Goal: Information Seeking & Learning: Learn about a topic

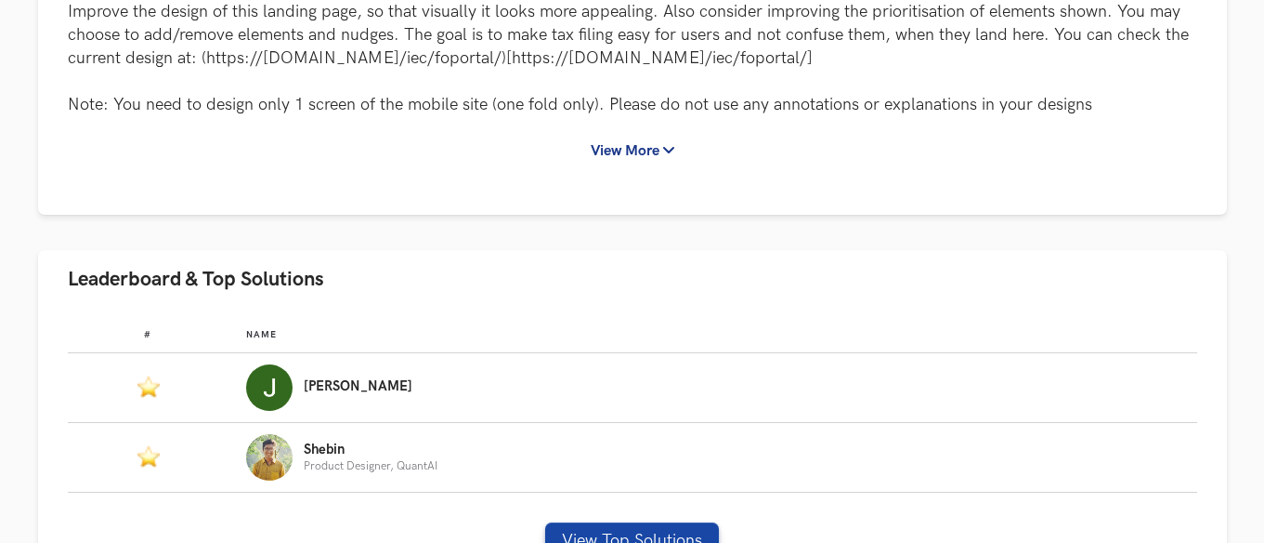
scroll to position [557, 0]
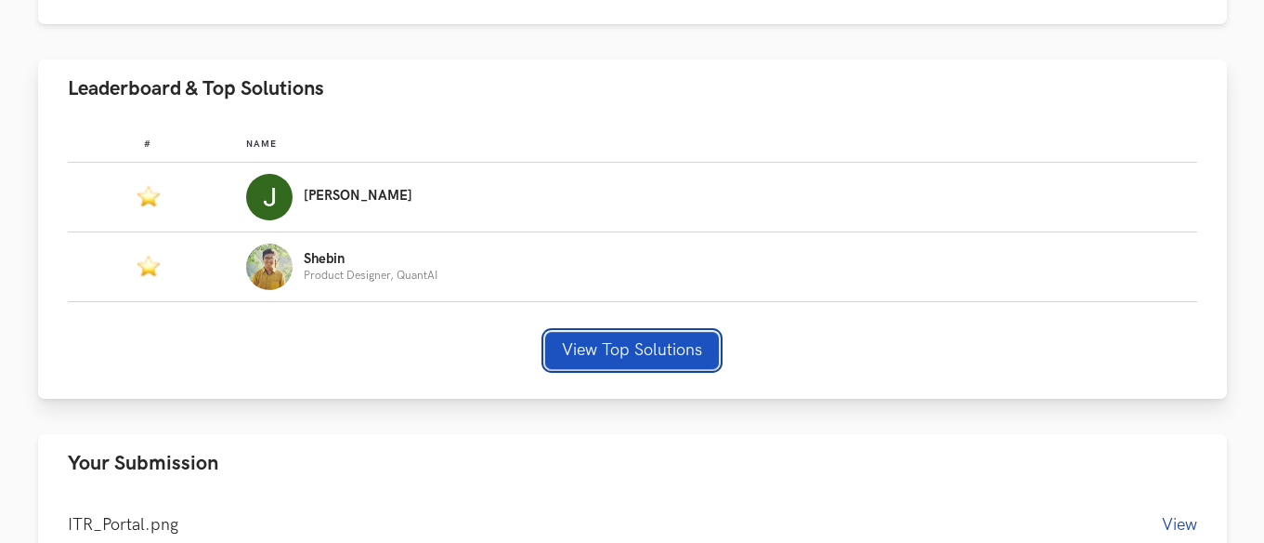
click at [614, 338] on button "View Top Solutions" at bounding box center [632, 350] width 174 height 37
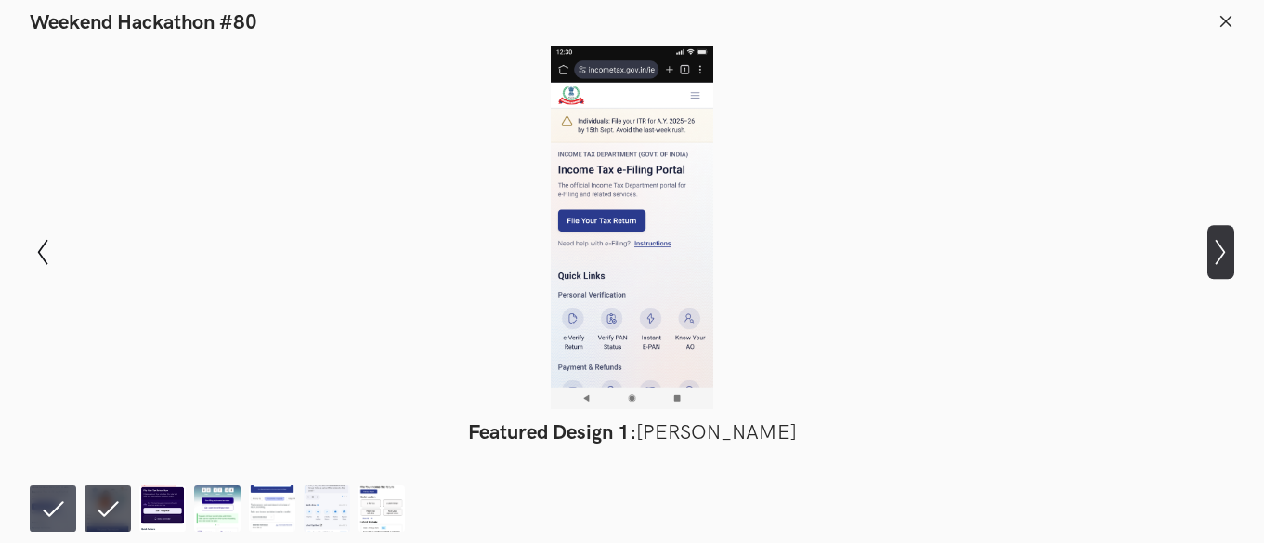
click at [1218, 258] on icon "Show next slide" at bounding box center [1221, 252] width 27 height 27
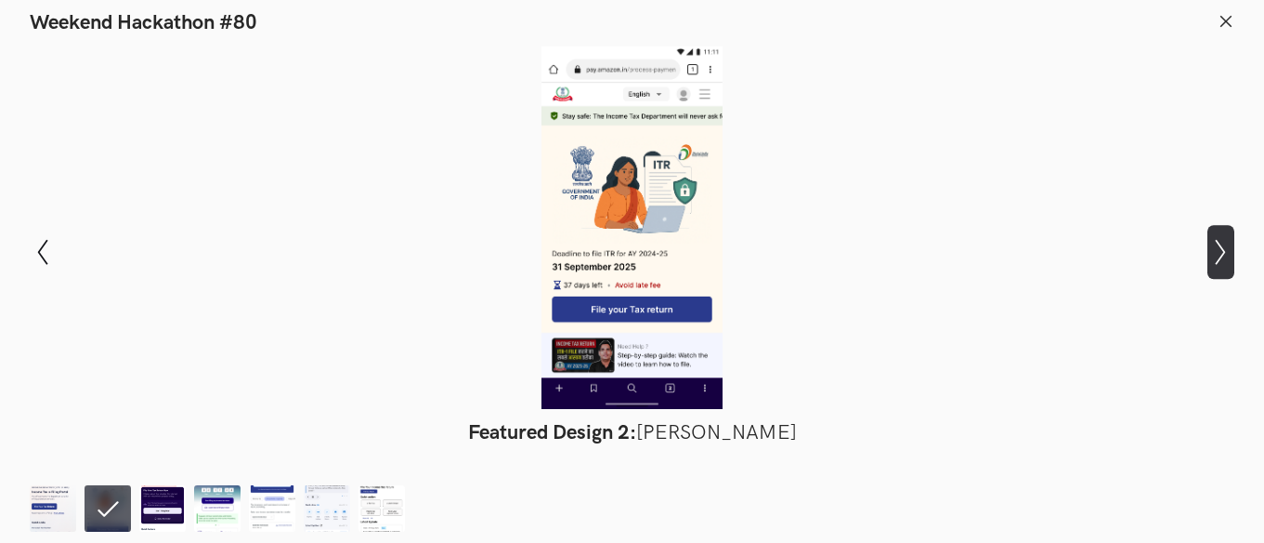
click at [1224, 256] on icon "Show next slide" at bounding box center [1221, 252] width 27 height 27
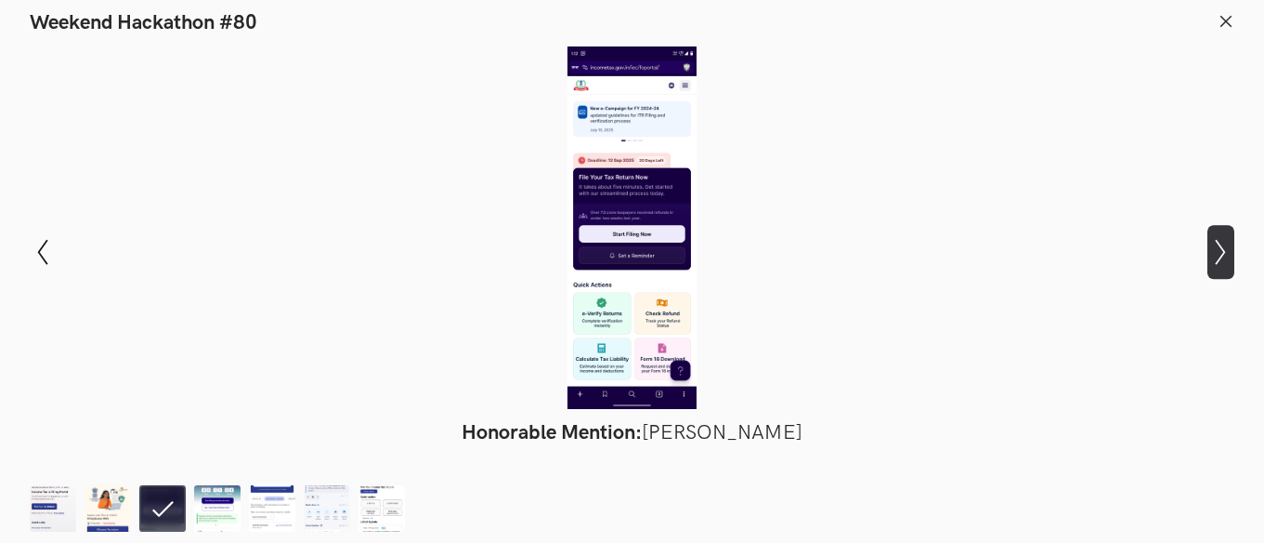
click at [1223, 255] on icon "Show next slide" at bounding box center [1221, 252] width 27 height 27
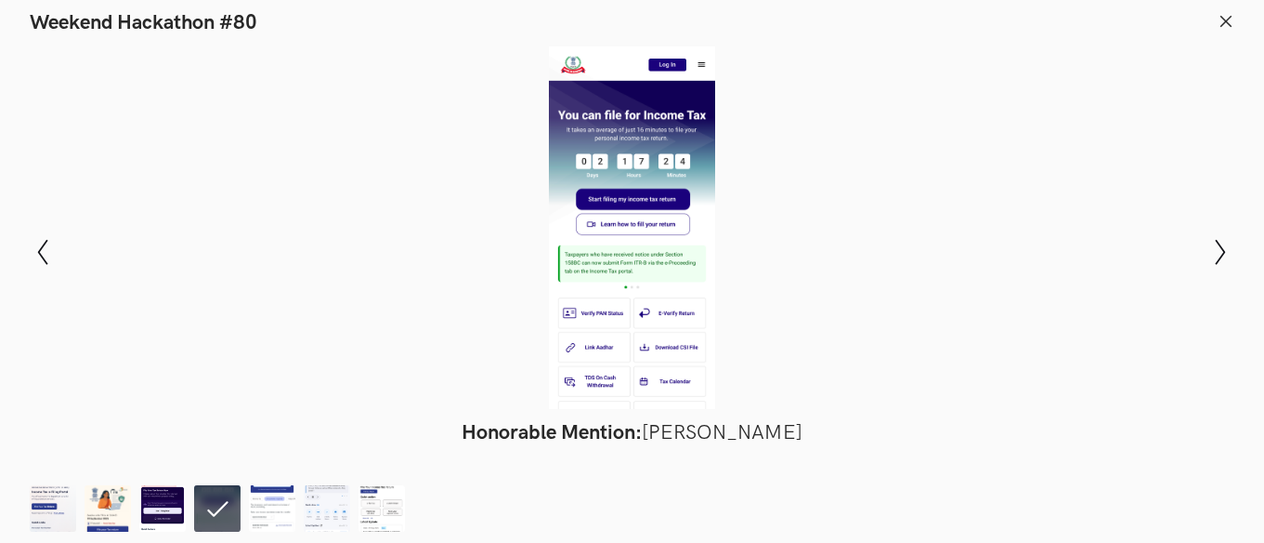
scroll to position [698, 0]
click at [1227, 263] on icon "Show next slide" at bounding box center [1221, 252] width 27 height 27
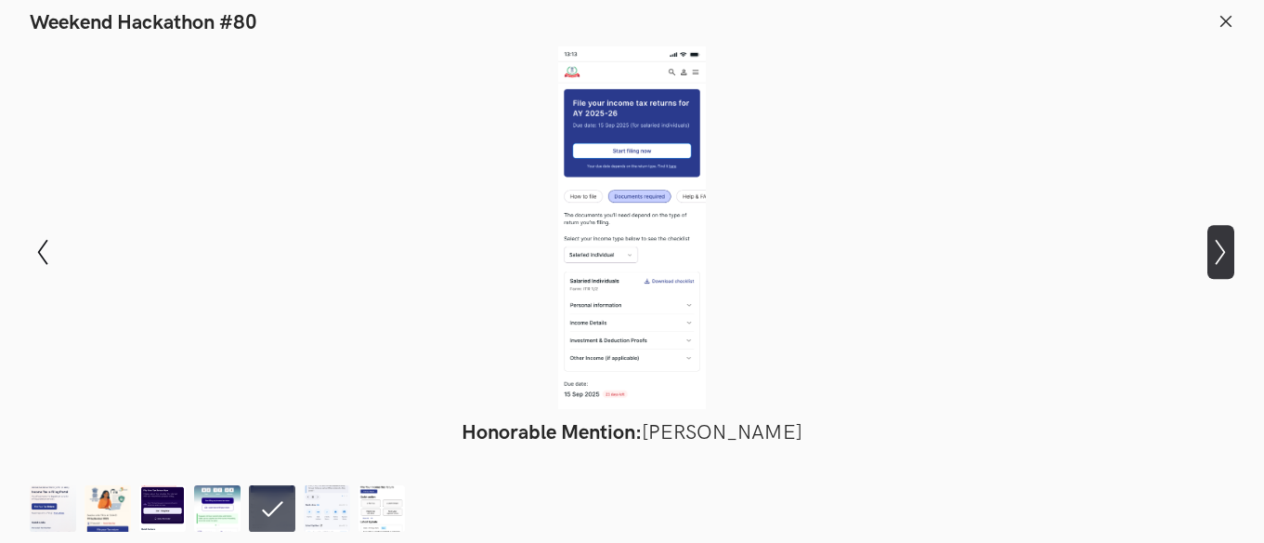
click at [1227, 263] on icon "Show next slide" at bounding box center [1221, 252] width 27 height 27
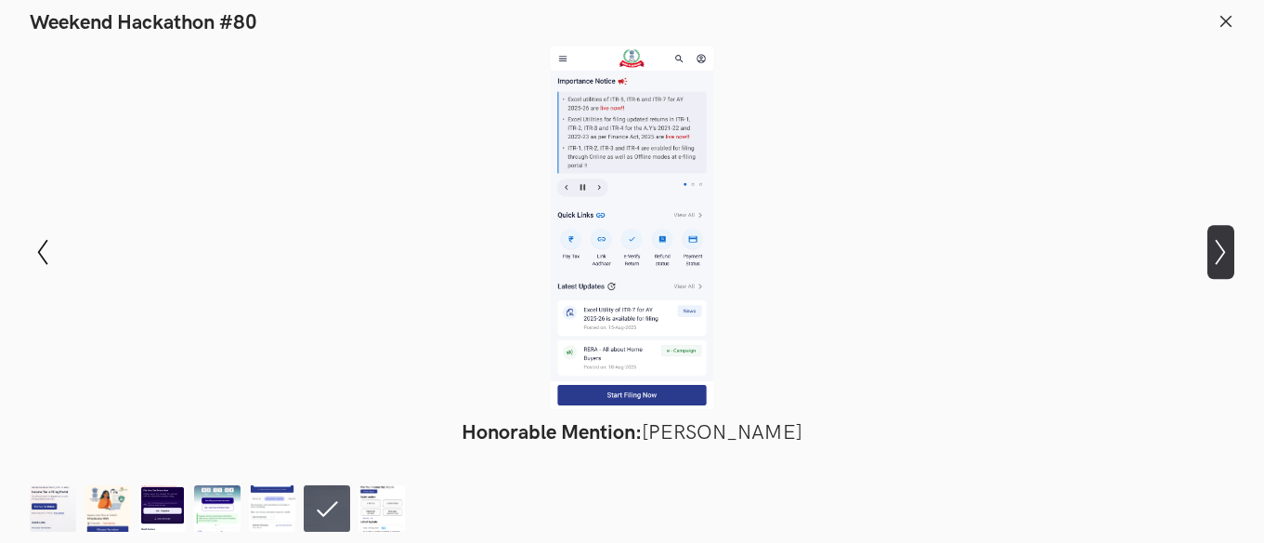
click at [1227, 263] on icon "Show next slide" at bounding box center [1221, 252] width 27 height 27
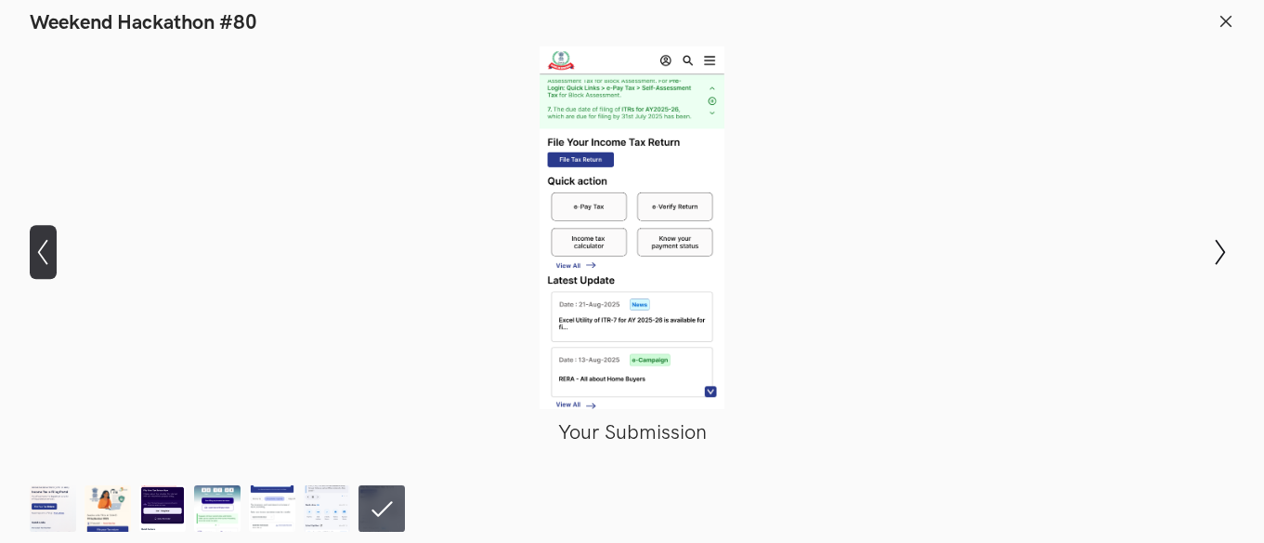
click at [48, 246] on icon "Show previous slide" at bounding box center [43, 252] width 27 height 27
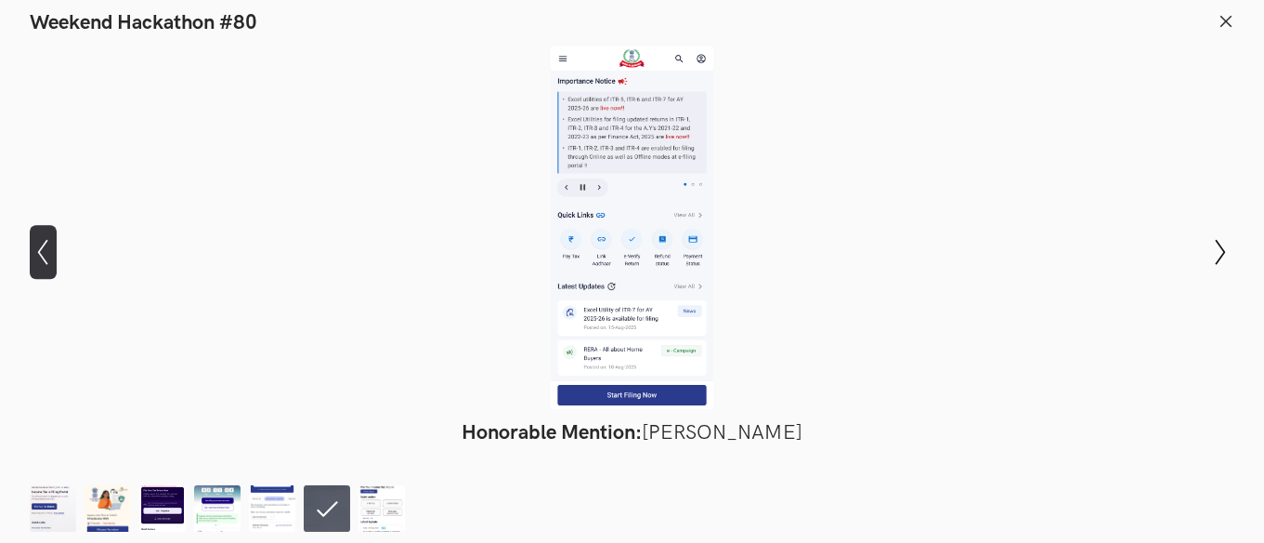
click at [48, 246] on icon "Show previous slide" at bounding box center [43, 252] width 27 height 27
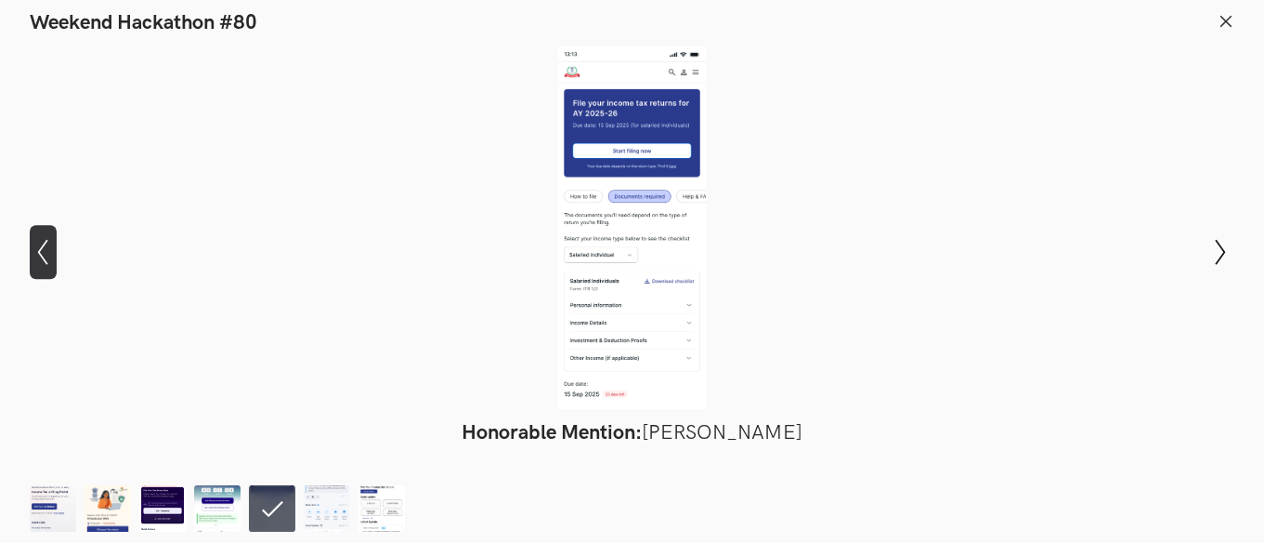
click at [48, 246] on icon "Show previous slide" at bounding box center [43, 252] width 27 height 27
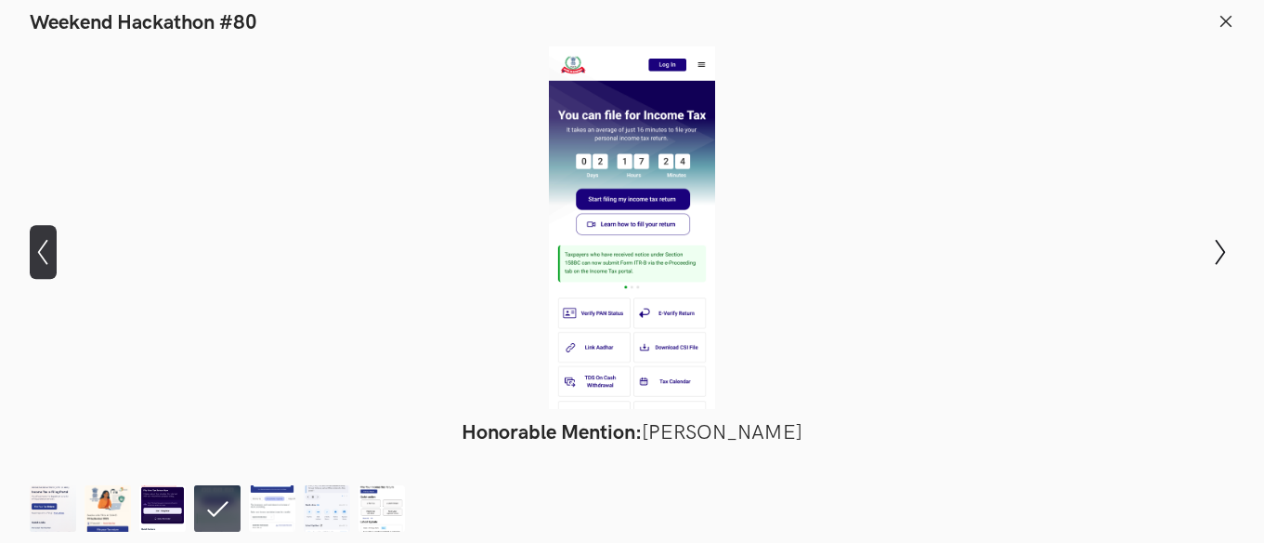
click at [48, 246] on icon "Show previous slide" at bounding box center [43, 252] width 27 height 27
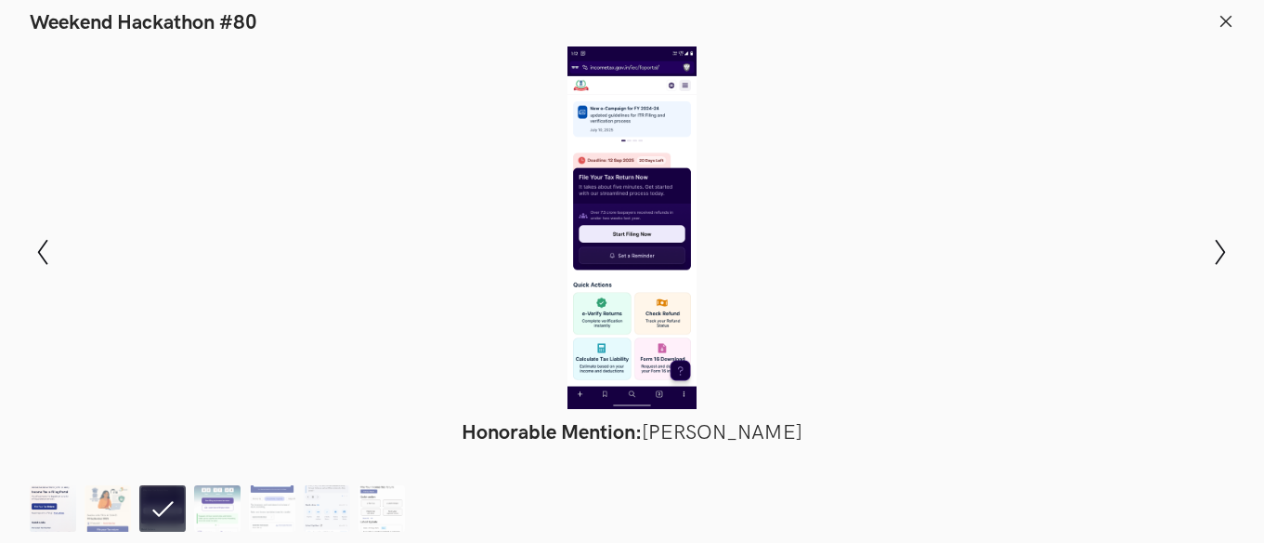
click at [56, 507] on img at bounding box center [53, 508] width 46 height 46
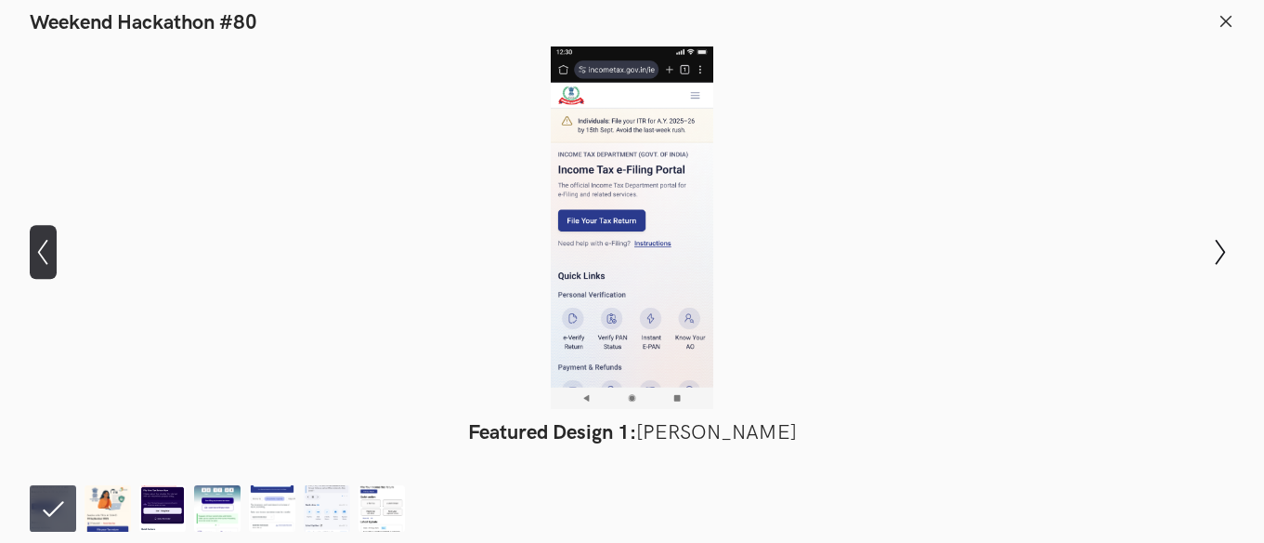
click at [46, 268] on button "Show previous slide" at bounding box center [43, 252] width 27 height 54
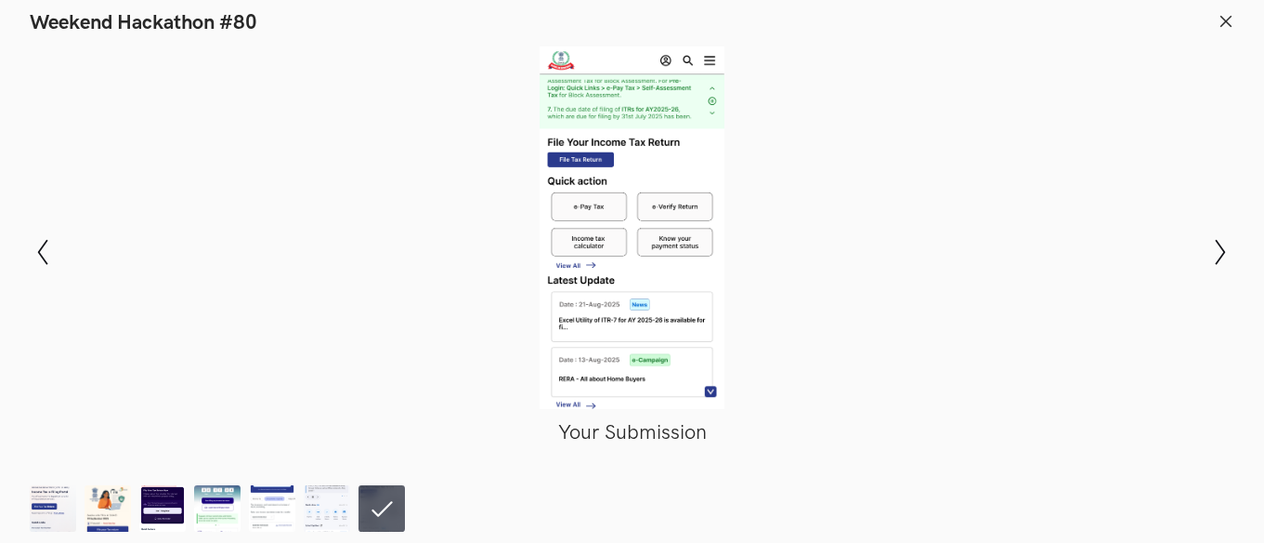
click at [1236, 251] on div "Modal Gallery Slideshow Featured Design 1: [PERSON_NAME] Featured Design 2: [PE…" at bounding box center [632, 251] width 1264 height 433
click at [1216, 254] on icon "Show next slide" at bounding box center [1221, 252] width 27 height 27
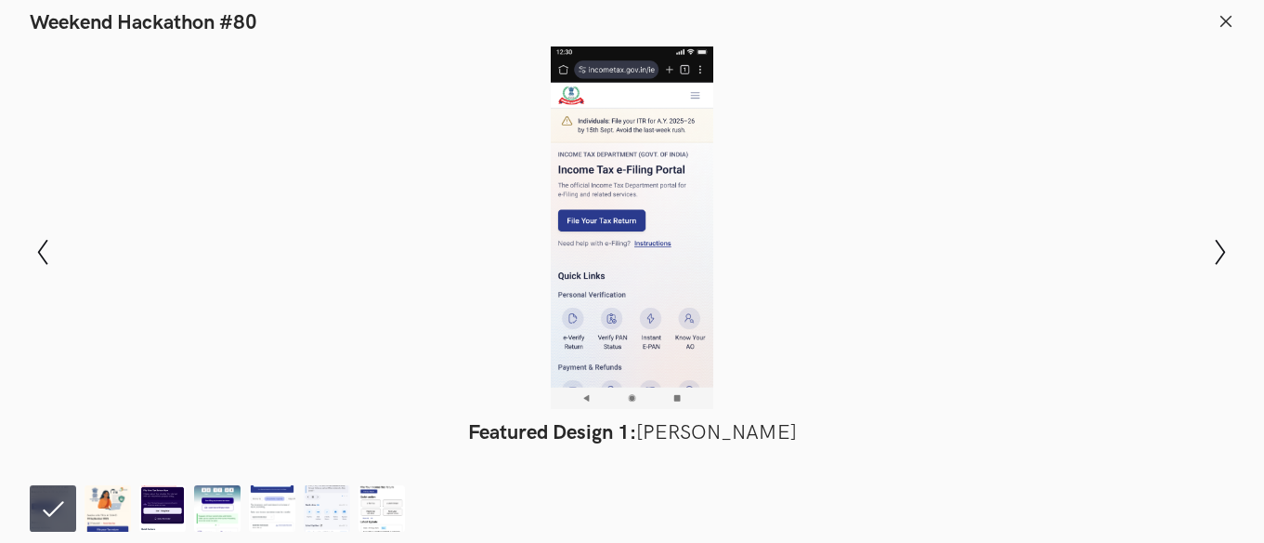
drag, startPoint x: 653, startPoint y: 281, endPoint x: 592, endPoint y: 300, distance: 64.3
click at [592, 300] on div at bounding box center [632, 227] width 1129 height 362
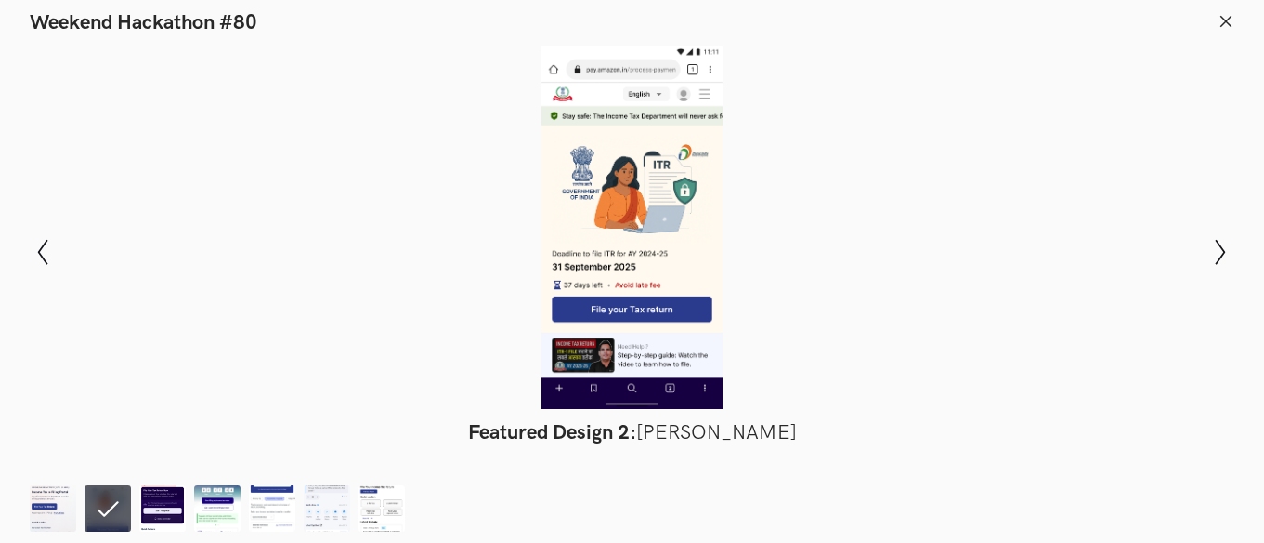
scroll to position [698, 35]
click at [32, 244] on icon "Show previous slide" at bounding box center [43, 252] width 27 height 27
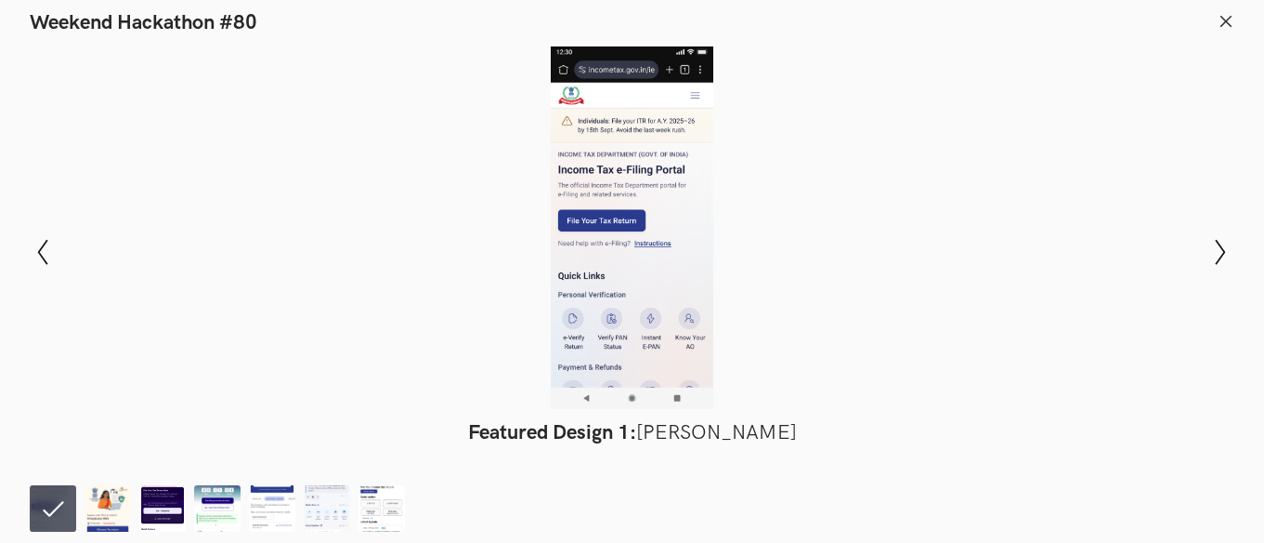
click at [1171, 101] on div at bounding box center [632, 227] width 1129 height 362
click at [1218, 263] on icon "Show next slide" at bounding box center [1221, 252] width 27 height 27
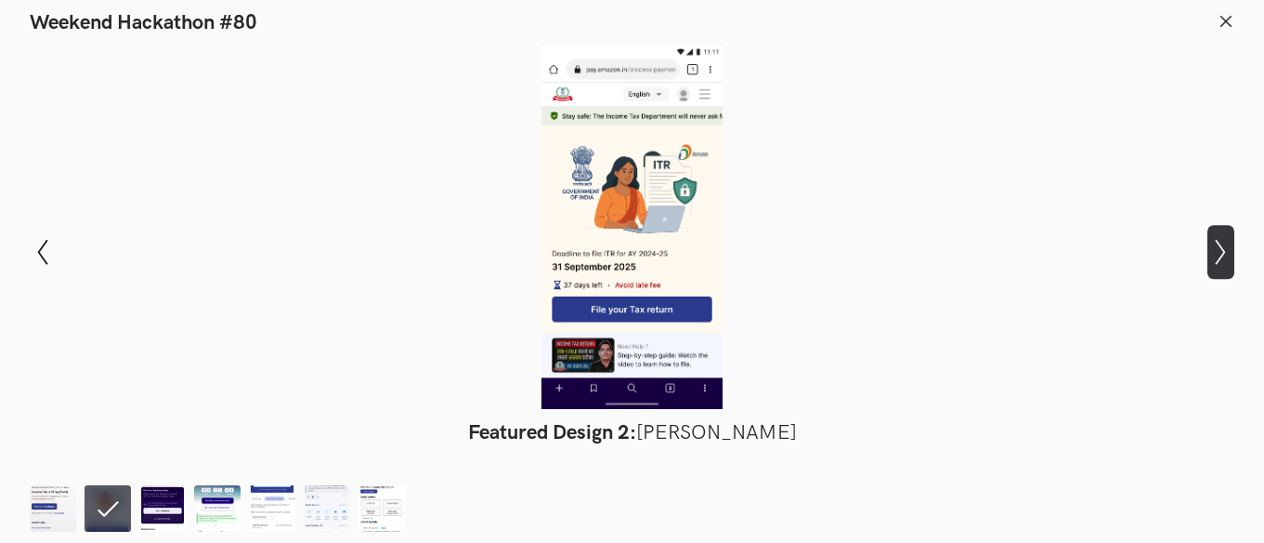
click at [1218, 263] on icon at bounding box center [1221, 252] width 10 height 26
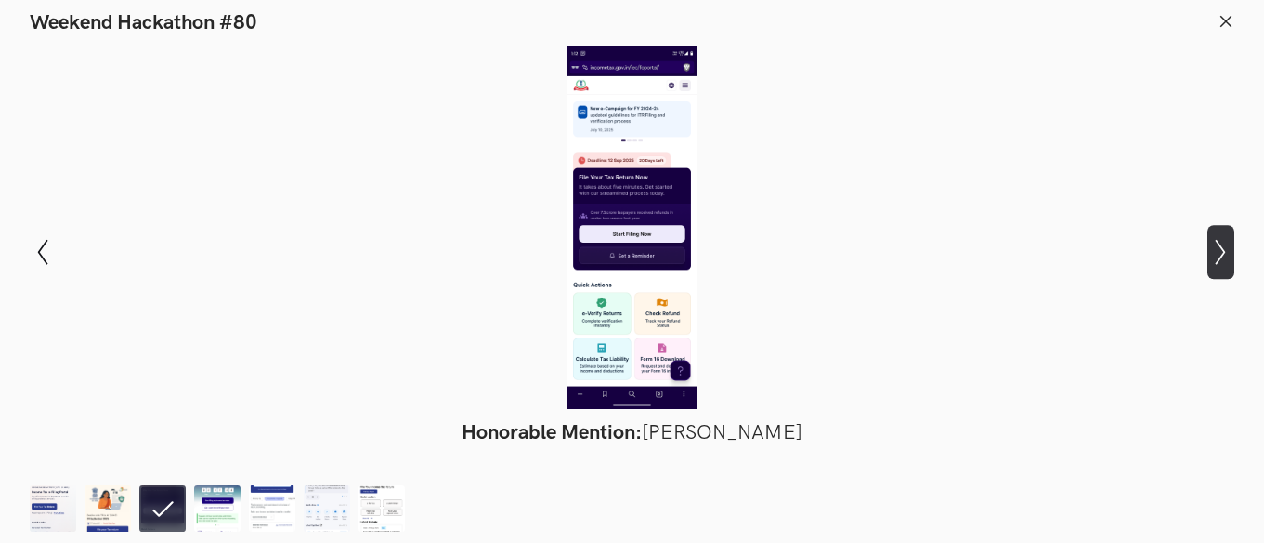
click at [1218, 263] on icon at bounding box center [1221, 252] width 10 height 26
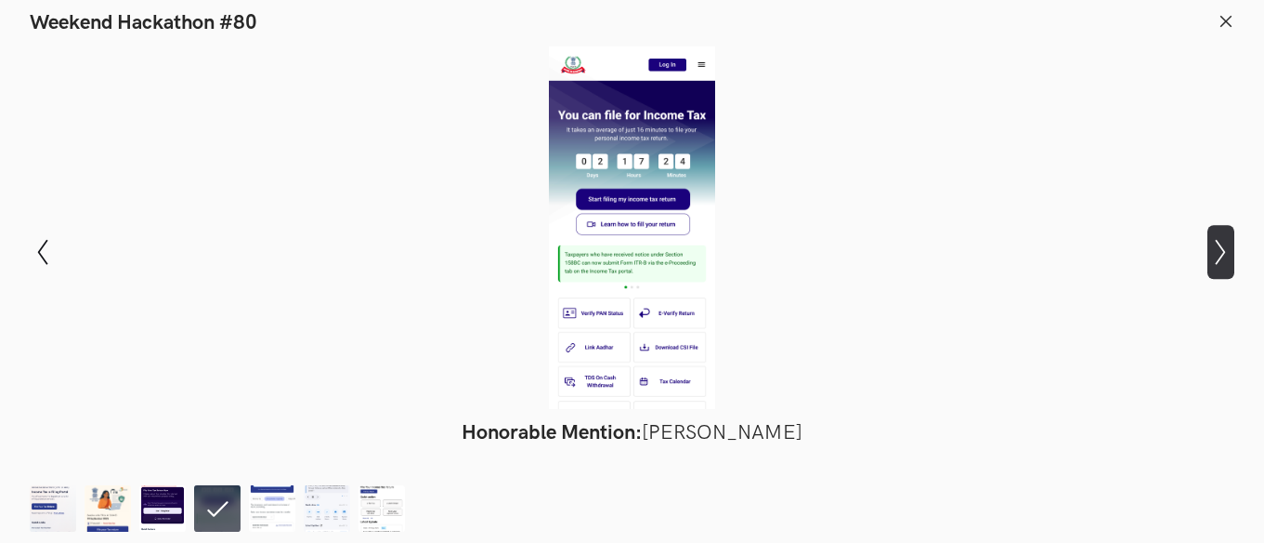
click at [1218, 263] on icon at bounding box center [1221, 252] width 10 height 26
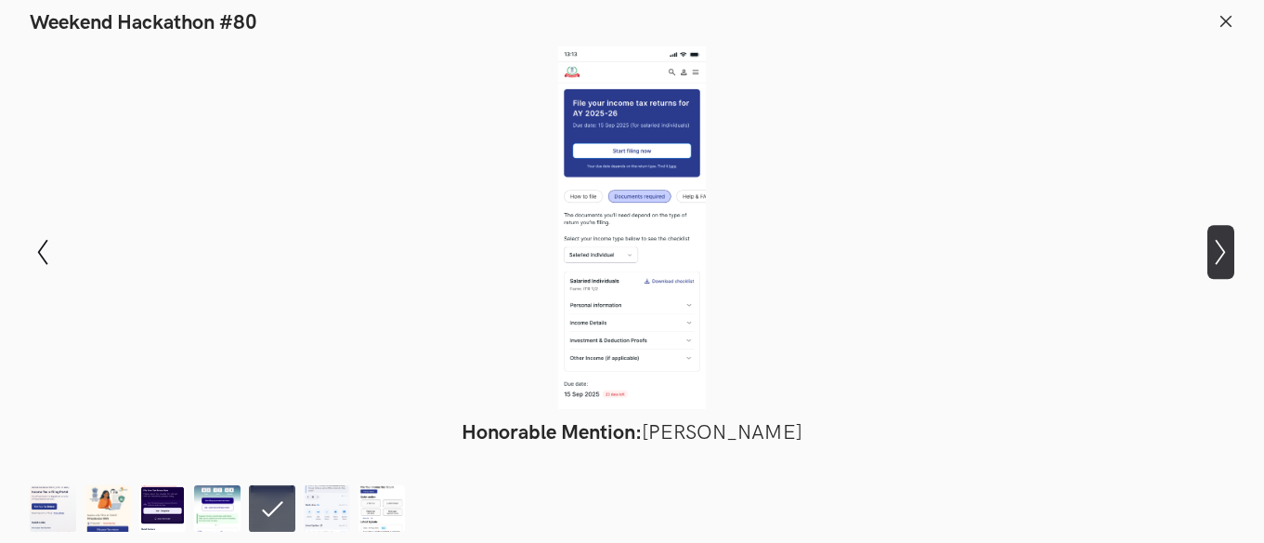
click at [1218, 263] on icon at bounding box center [1221, 252] width 10 height 26
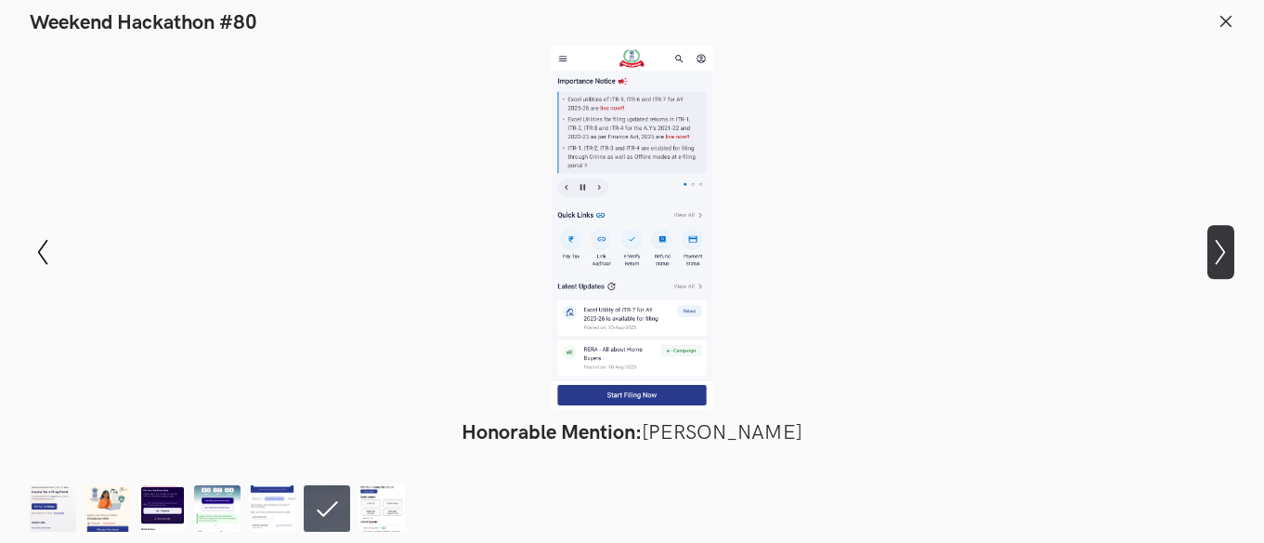
click at [1216, 263] on icon "Show next slide" at bounding box center [1221, 252] width 27 height 27
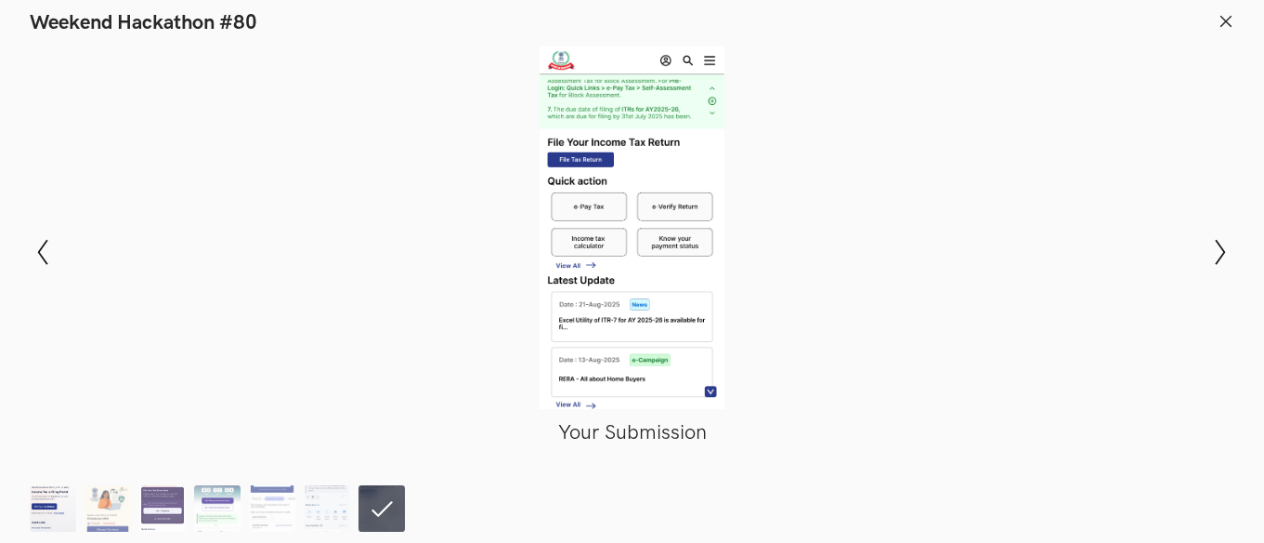
click at [33, 495] on img at bounding box center [53, 508] width 46 height 46
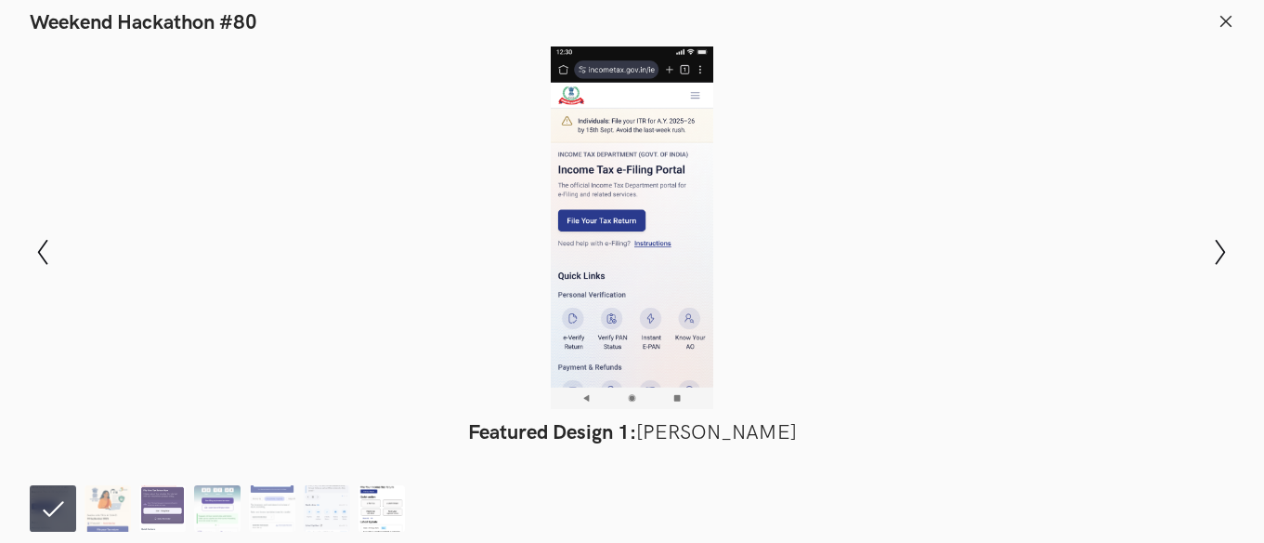
click at [387, 499] on img at bounding box center [382, 508] width 46 height 46
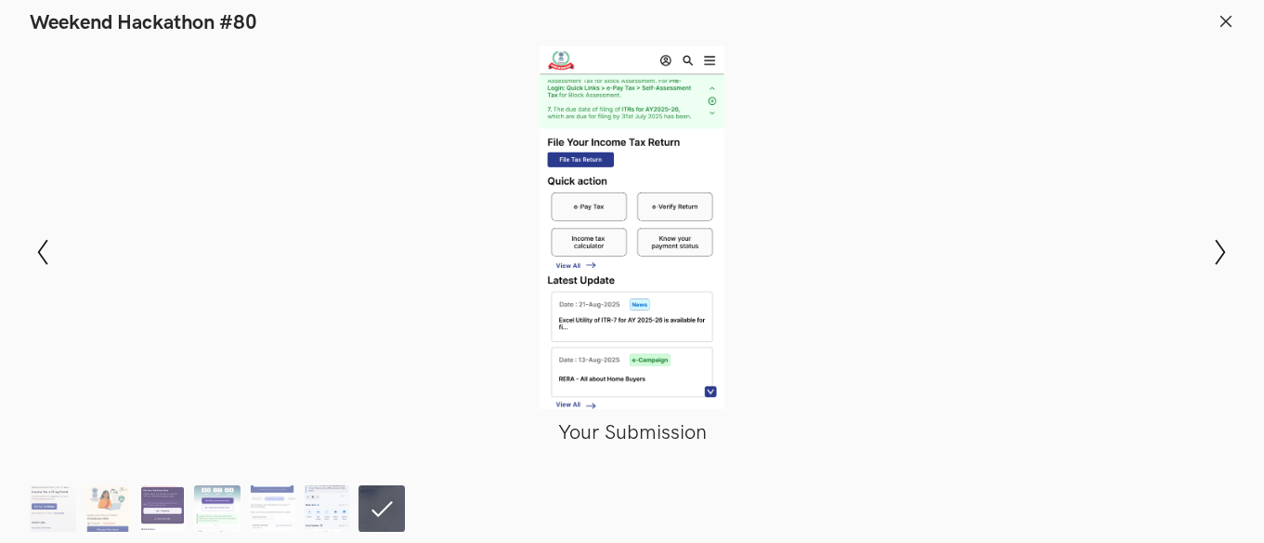
click at [321, 504] on img at bounding box center [327, 508] width 46 height 46
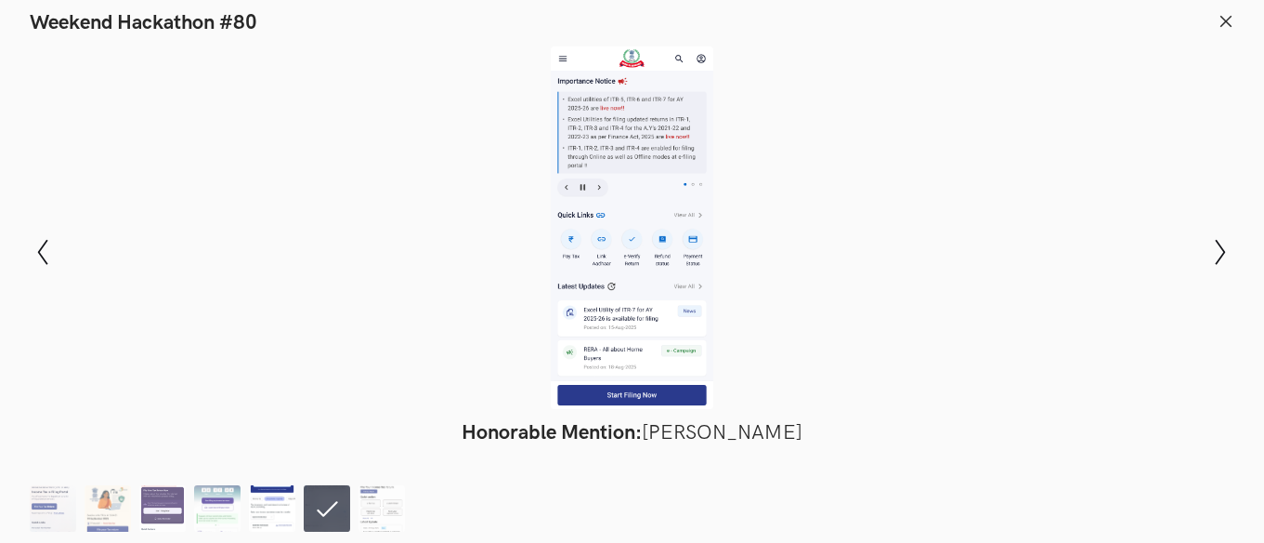
click at [283, 511] on img at bounding box center [272, 508] width 46 height 46
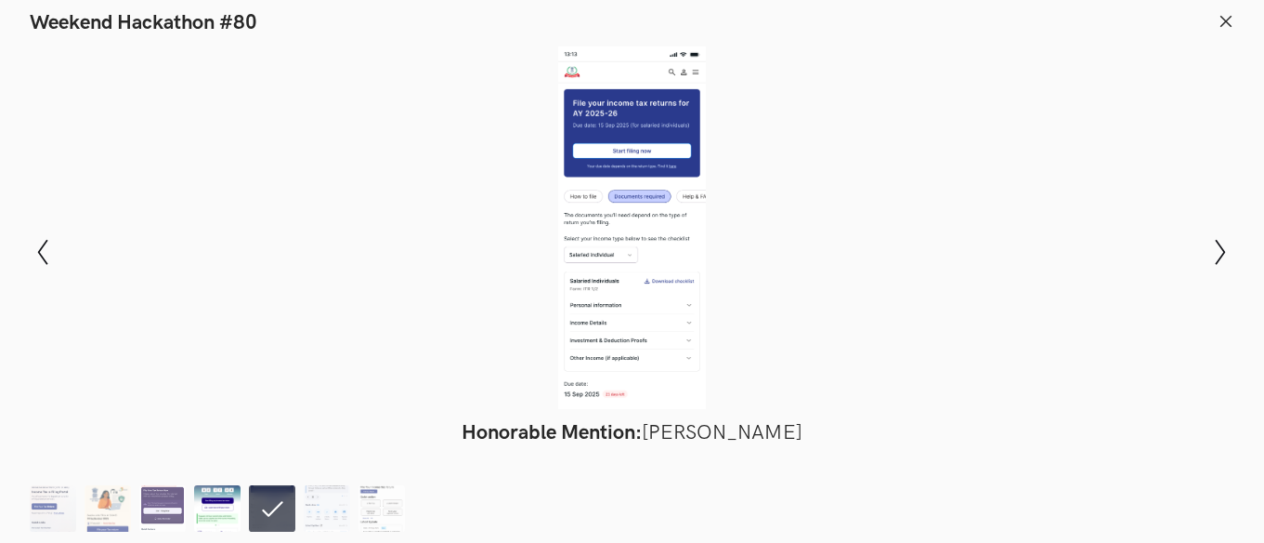
click at [212, 519] on img at bounding box center [217, 508] width 46 height 46
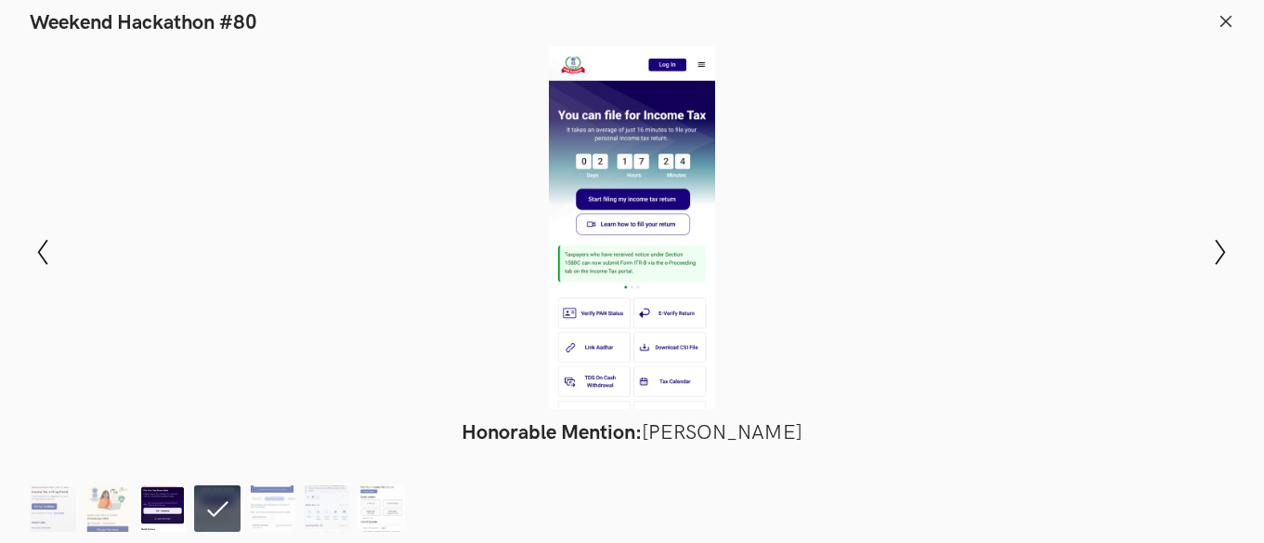
click at [180, 523] on img at bounding box center [162, 508] width 46 height 46
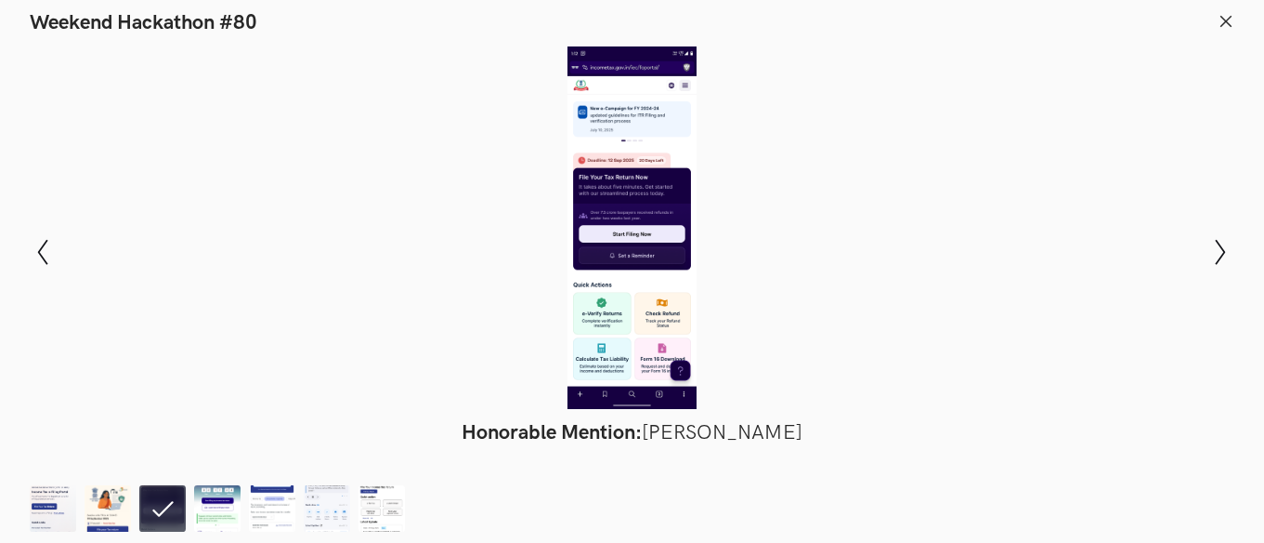
click at [647, 229] on div at bounding box center [632, 227] width 1129 height 362
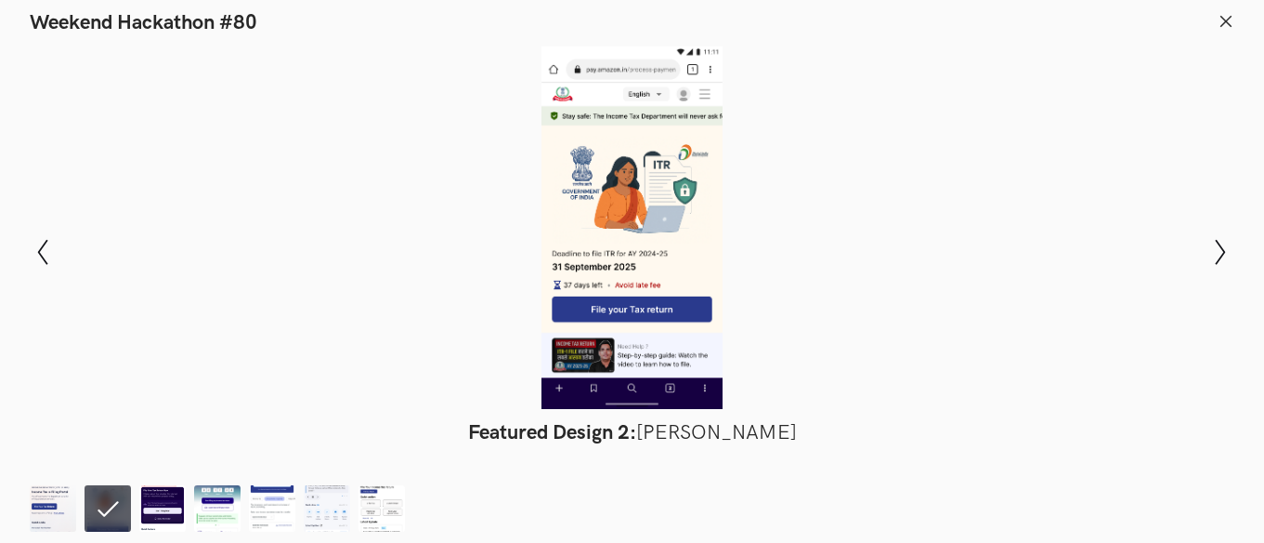
scroll to position [1255, 0]
